Goal: Task Accomplishment & Management: Complete application form

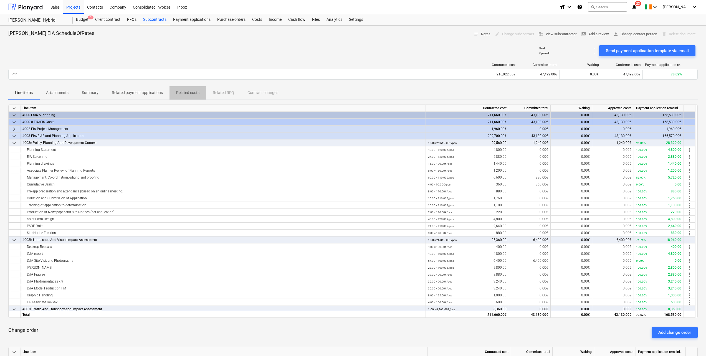
click at [187, 92] on p "Related costs" at bounding box center [187, 93] width 23 height 6
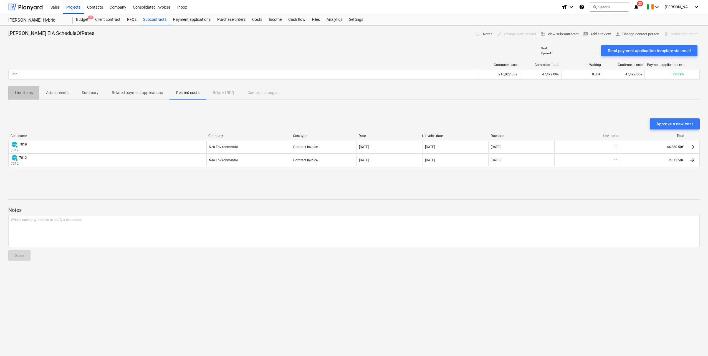
click at [31, 93] on p "Line-items" at bounding box center [24, 93] width 18 height 6
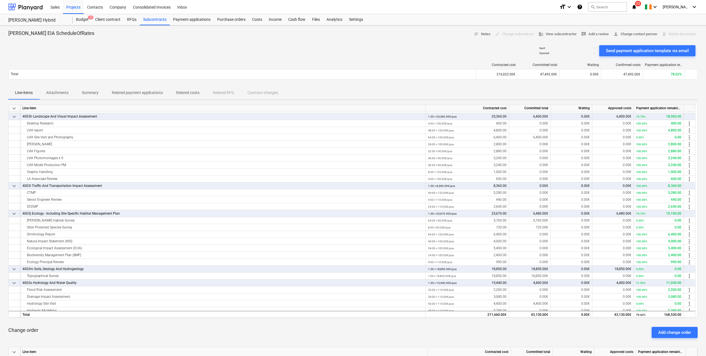
scroll to position [111, 0]
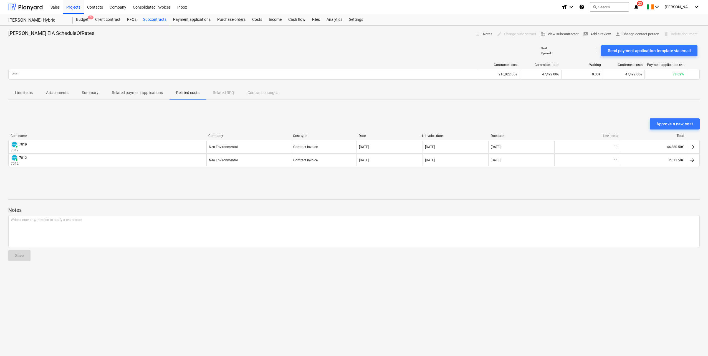
click at [148, 21] on div "Subcontracts" at bounding box center [155, 19] width 30 height 11
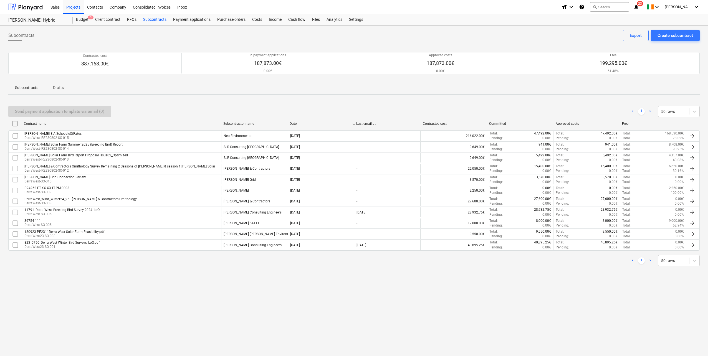
click at [237, 133] on div "Neo Environmental" at bounding box center [254, 135] width 66 height 9
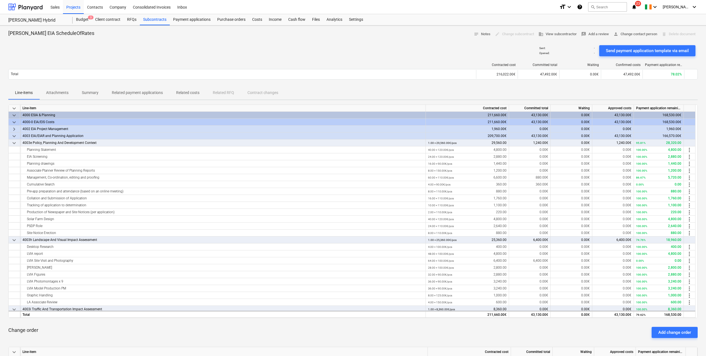
click at [186, 93] on p "Related costs" at bounding box center [187, 93] width 23 height 6
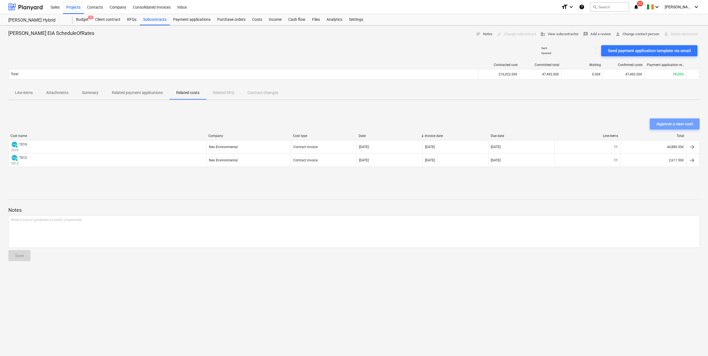
click at [683, 123] on div "Approve a new cost" at bounding box center [674, 123] width 37 height 7
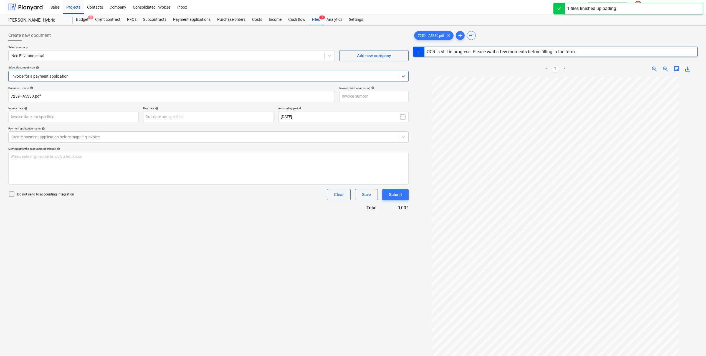
type input "7259"
type input "[DATE]"
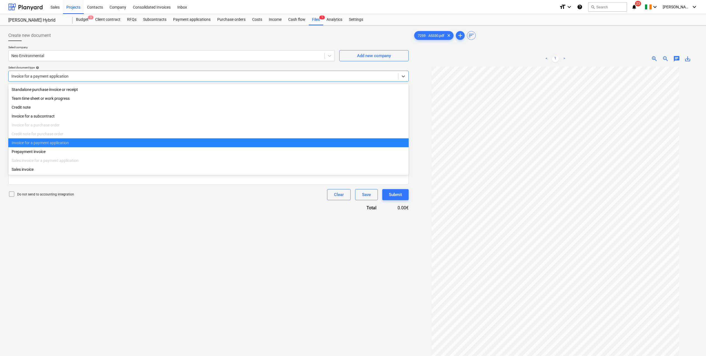
click at [125, 77] on div at bounding box center [203, 76] width 384 height 6
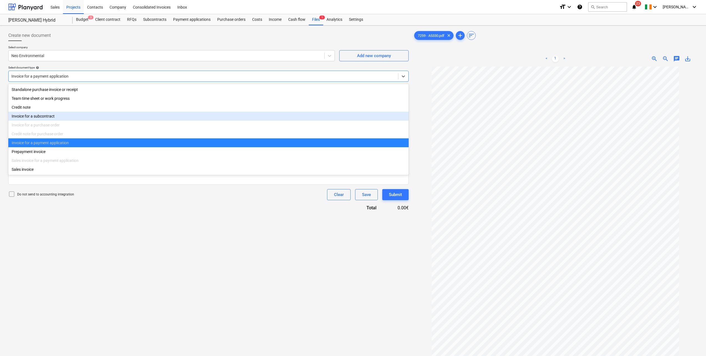
click at [48, 114] on div "Invoice for a subcontract" at bounding box center [208, 116] width 400 height 9
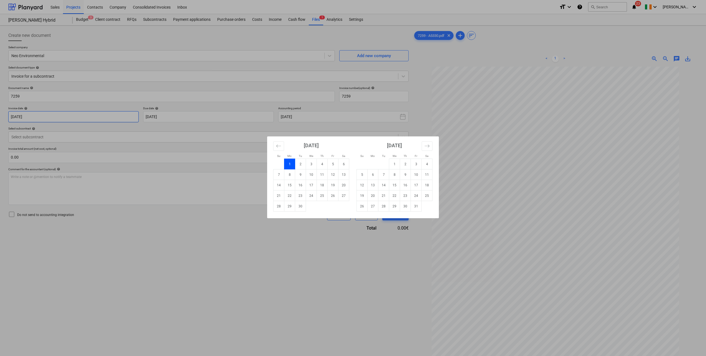
click at [79, 116] on body "Sales Projects Contacts Company Consolidated Invoices Inbox format_size keyboar…" at bounding box center [353, 178] width 706 height 356
drag, startPoint x: 275, startPoint y: 279, endPoint x: 278, endPoint y: 274, distance: 5.8
click at [275, 279] on div "Su Mo Tu We Th Fr Sa Su Mo Tu We Th Fr Sa [DATE] 1 2 3 4 5 6 7 8 9 10 11 12 13 …" at bounding box center [353, 178] width 706 height 356
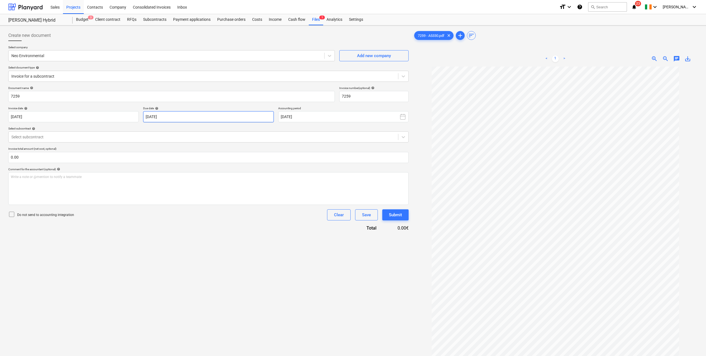
click at [178, 119] on body "Sales Projects Contacts Company Consolidated Invoices Inbox format_size keyboar…" at bounding box center [353, 178] width 706 height 356
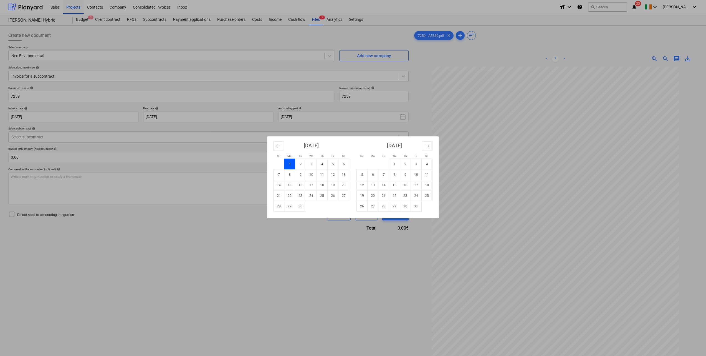
click at [303, 208] on td "30" at bounding box center [300, 206] width 11 height 11
type input "[DATE]"
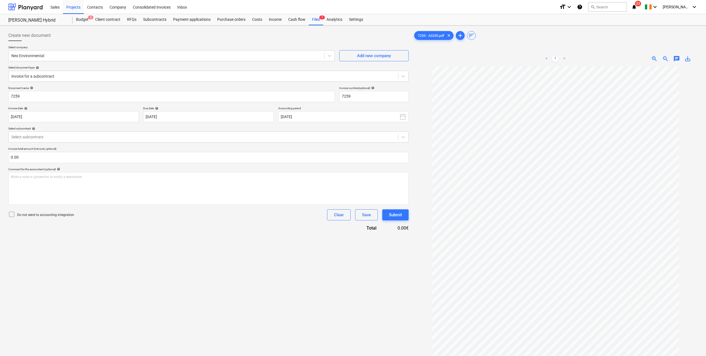
click at [87, 134] on div "Select subcontract" at bounding box center [203, 137] width 389 height 8
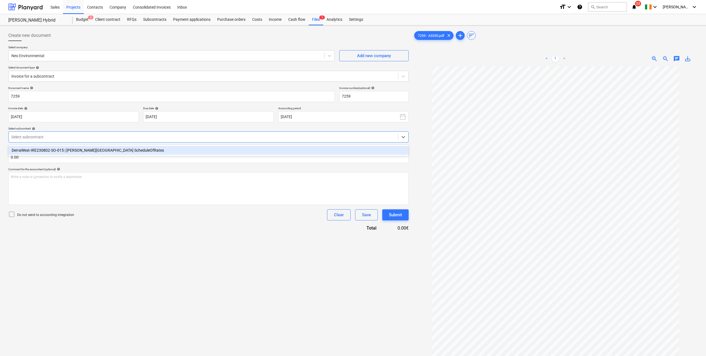
click at [77, 149] on div "DerraWest-IRE230802-SO-015 | [PERSON_NAME][GEOGRAPHIC_DATA] ScheduleOfRates" at bounding box center [208, 150] width 400 height 9
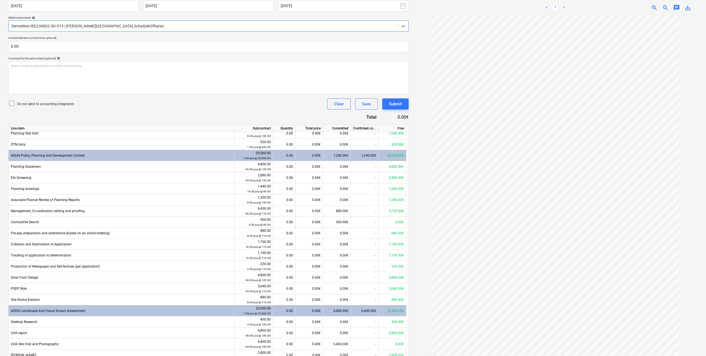
scroll to position [28, 0]
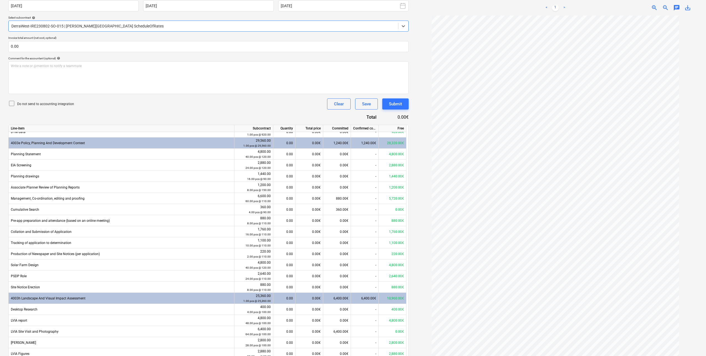
click at [291, 198] on div "0.00" at bounding box center [283, 198] width 17 height 11
type input "8"
click at [228, 109] on div "Do not send to accounting integration Clear Save Submit" at bounding box center [208, 103] width 400 height 11
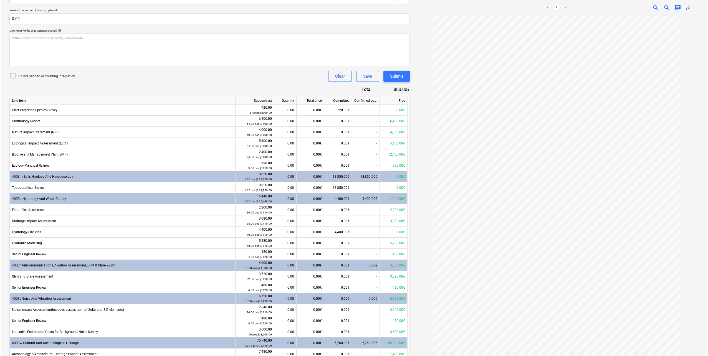
scroll to position [366, 0]
click at [397, 73] on div "Submit" at bounding box center [395, 76] width 13 height 7
